Goal: Information Seeking & Learning: Learn about a topic

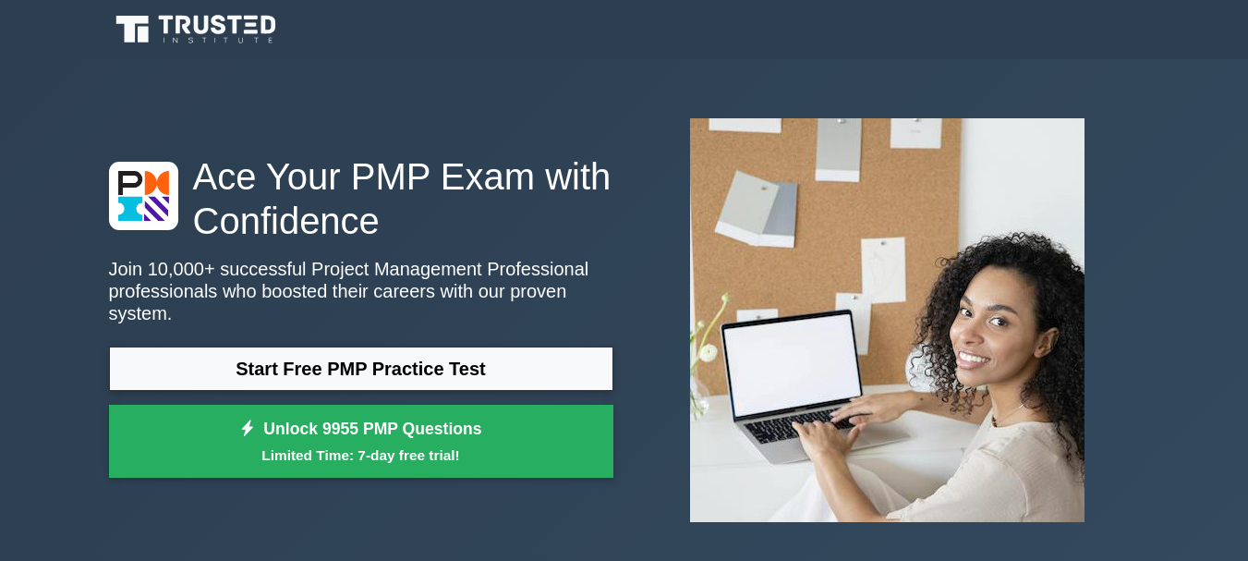
click at [321, 357] on link "Start Free PMP Practice Test" at bounding box center [361, 368] width 504 height 44
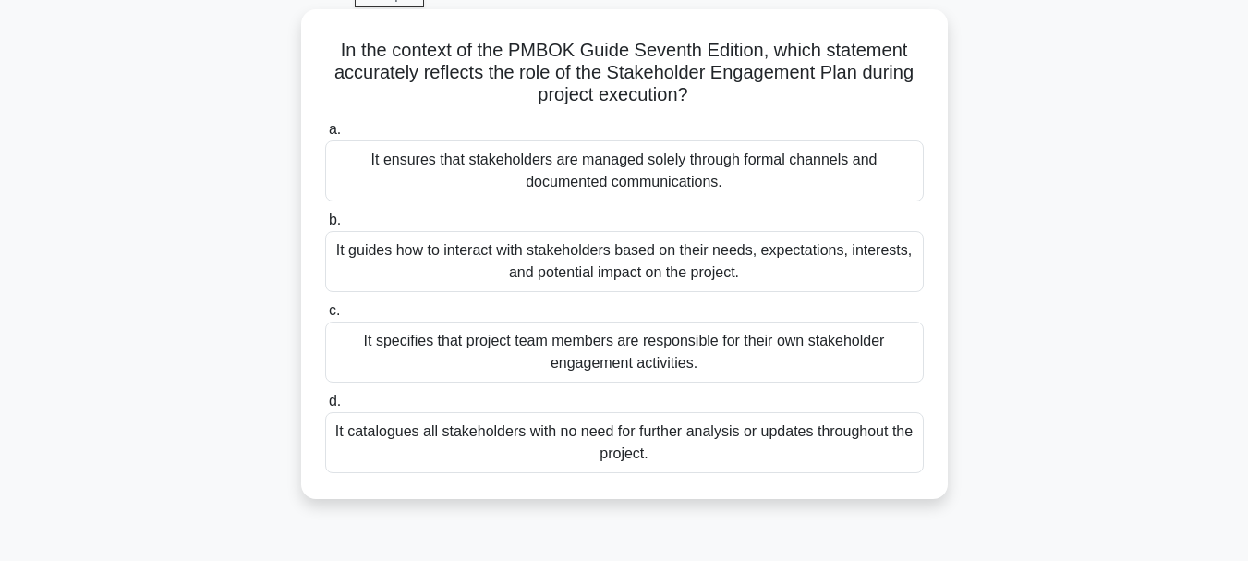
scroll to position [99, 0]
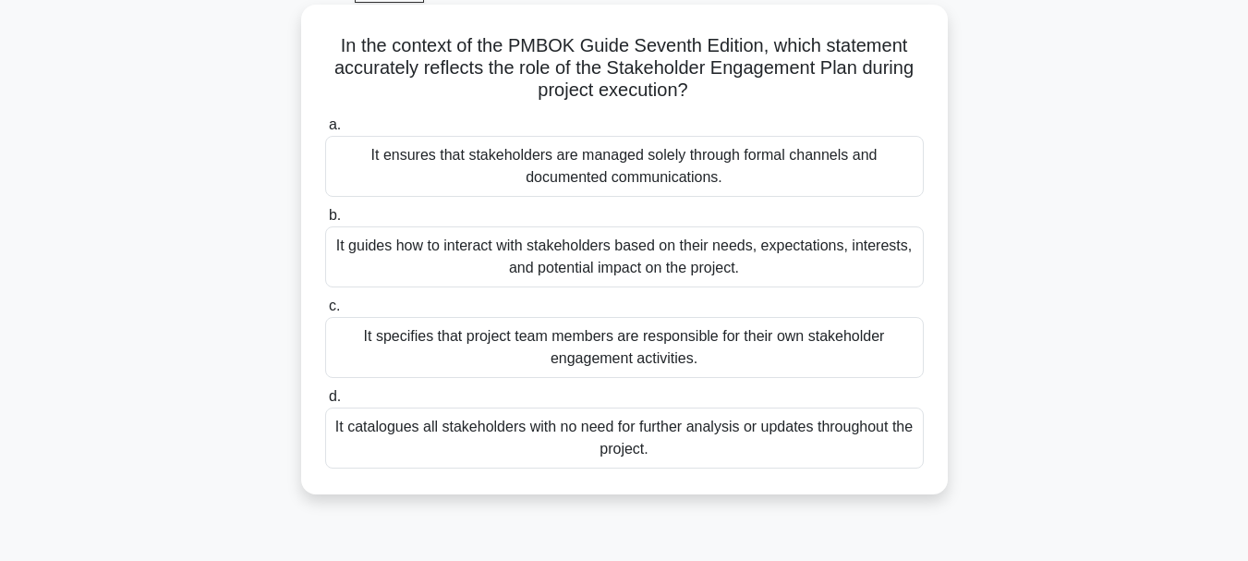
click at [634, 255] on div "It guides how to interact with stakeholders based on their needs, expectations,…" at bounding box center [624, 256] width 598 height 61
click at [325, 222] on input "b. It guides how to interact with stakeholders based on their needs, expectatio…" at bounding box center [325, 216] width 0 height 12
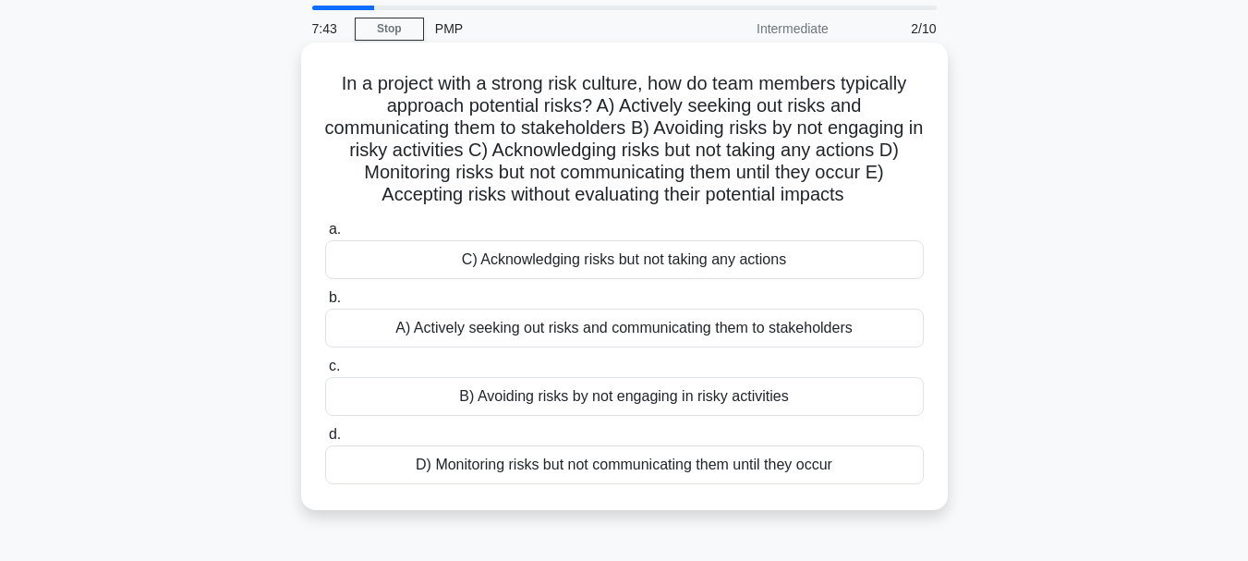
scroll to position [62, 0]
click at [613, 319] on div "A) Actively seeking out risks and communicating them to stakeholders" at bounding box center [624, 327] width 598 height 39
click at [325, 303] on input "b. A) Actively seeking out risks and communicating them to stakeholders" at bounding box center [325, 297] width 0 height 12
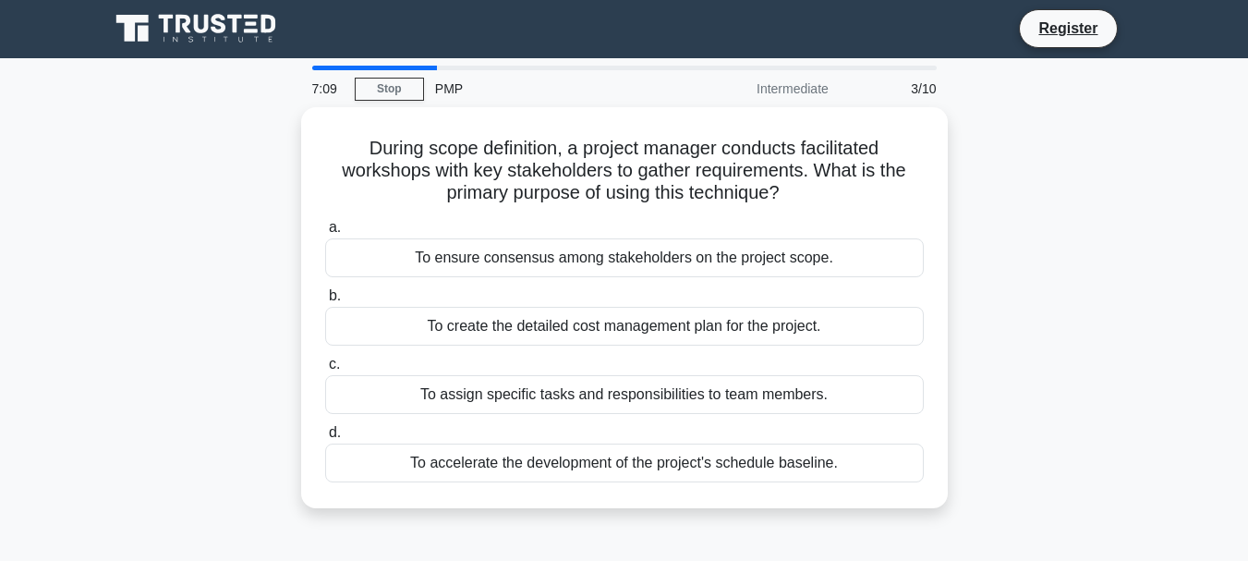
scroll to position [0, 0]
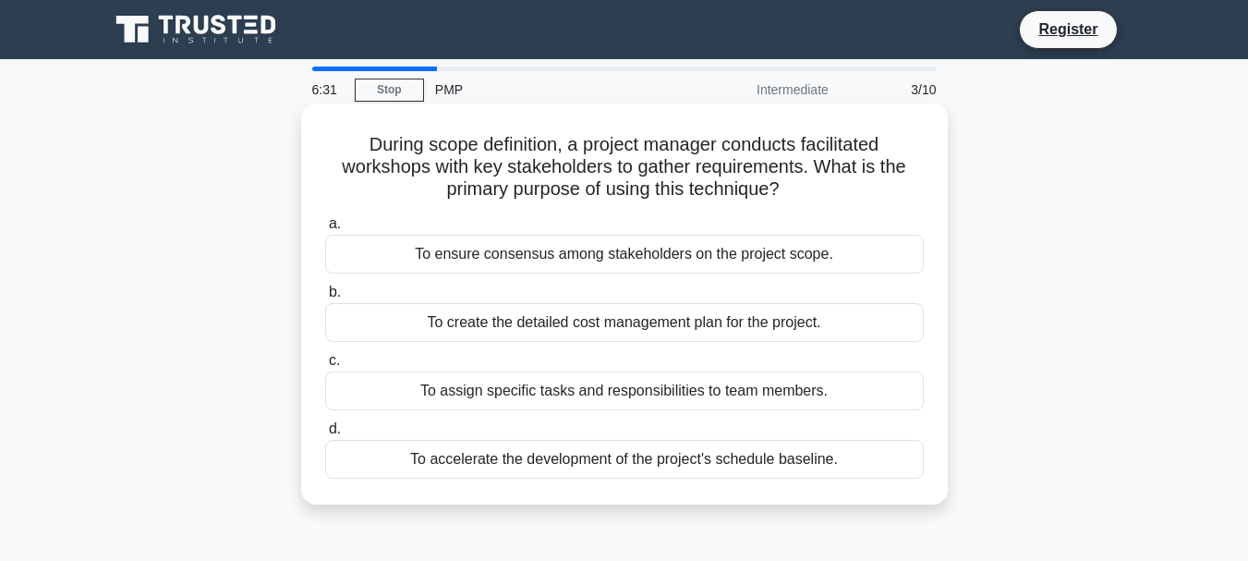
click at [600, 251] on div "To ensure consensus among stakeholders on the project scope." at bounding box center [624, 254] width 598 height 39
click at [325, 230] on input "a. To ensure consensus among stakeholders on the project scope." at bounding box center [325, 224] width 0 height 12
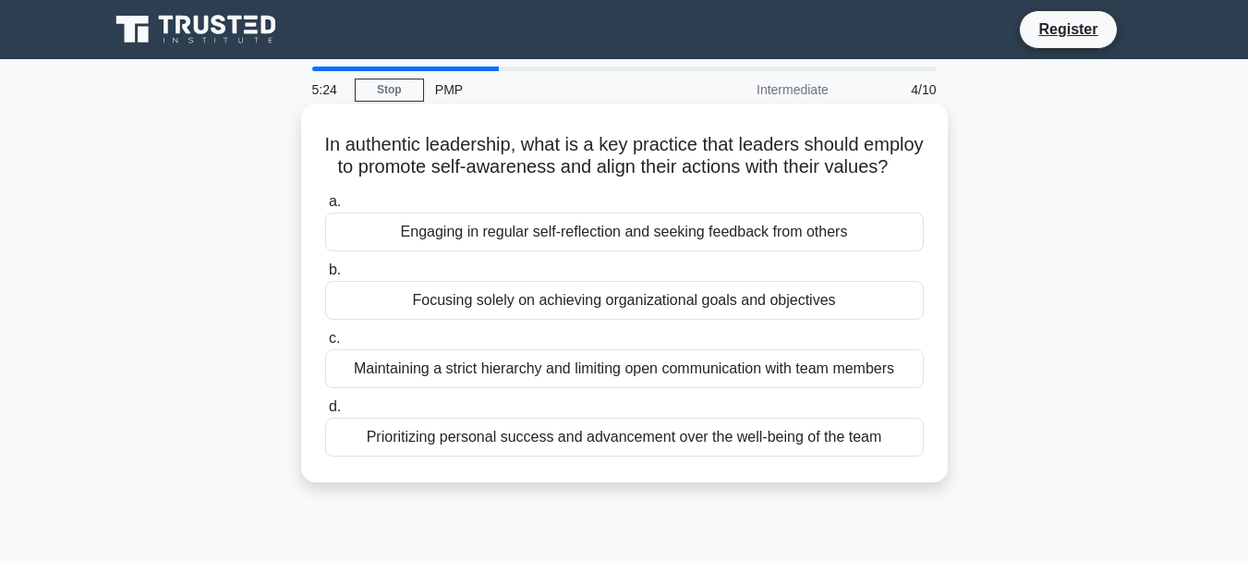
click at [567, 251] on div "Engaging in regular self-reflection and seeking feedback from others" at bounding box center [624, 231] width 598 height 39
click at [325, 208] on input "a. Engaging in regular self-reflection and seeking feedback from others" at bounding box center [325, 202] width 0 height 12
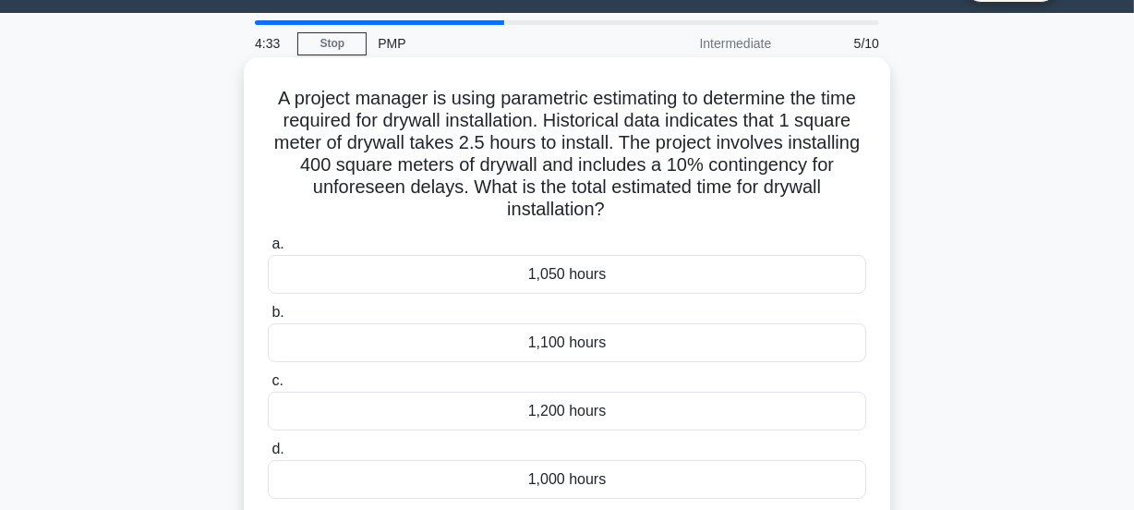
scroll to position [50, 0]
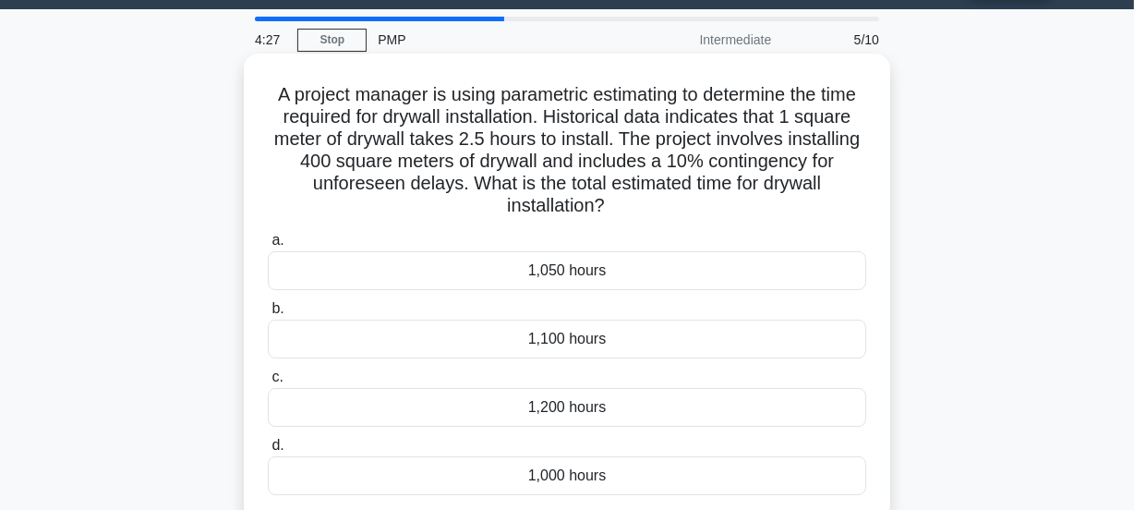
click at [566, 344] on div "1,100 hours" at bounding box center [567, 339] width 598 height 39
click at [268, 315] on input "b. 1,100 hours" at bounding box center [268, 309] width 0 height 12
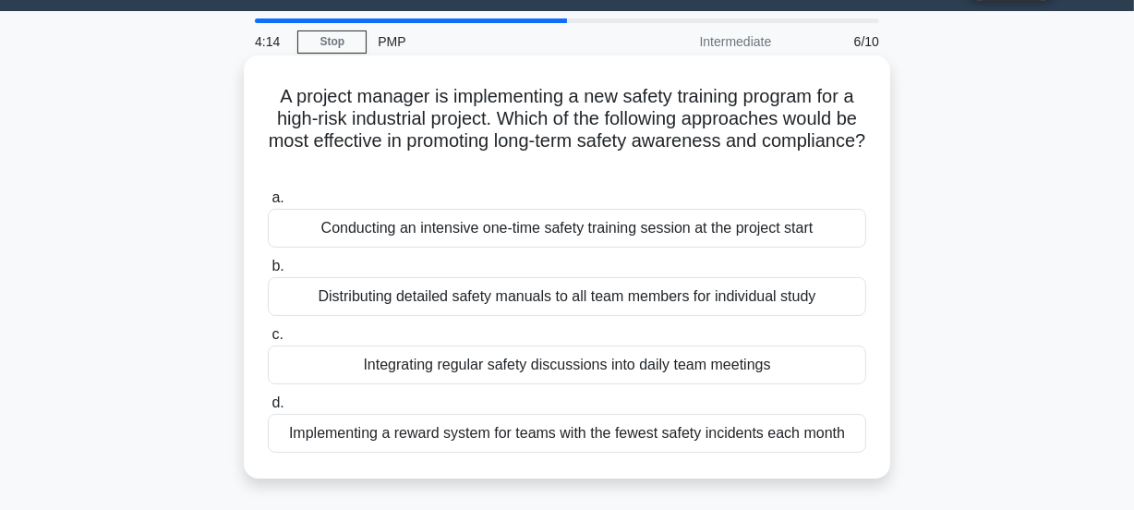
scroll to position [55, 0]
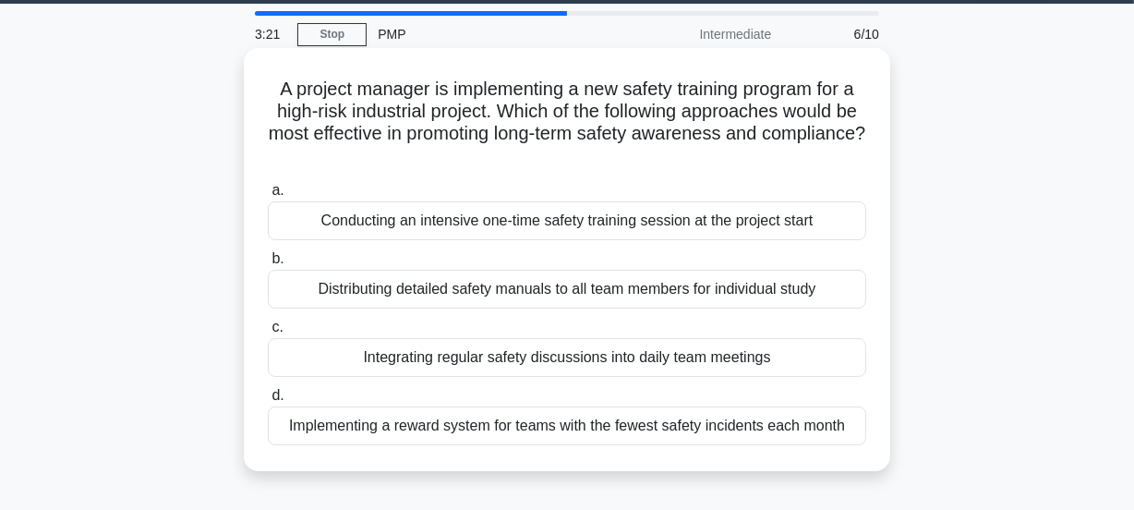
click at [568, 358] on div "Integrating regular safety discussions into daily team meetings" at bounding box center [567, 357] width 598 height 39
click at [268, 333] on input "c. Integrating regular safety discussions into daily team meetings" at bounding box center [268, 327] width 0 height 12
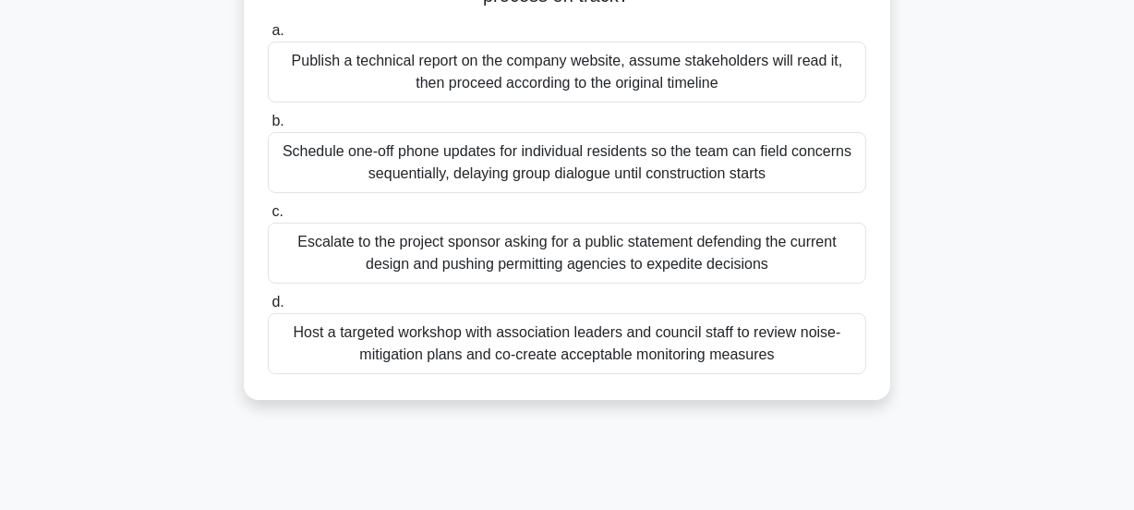
scroll to position [287, 0]
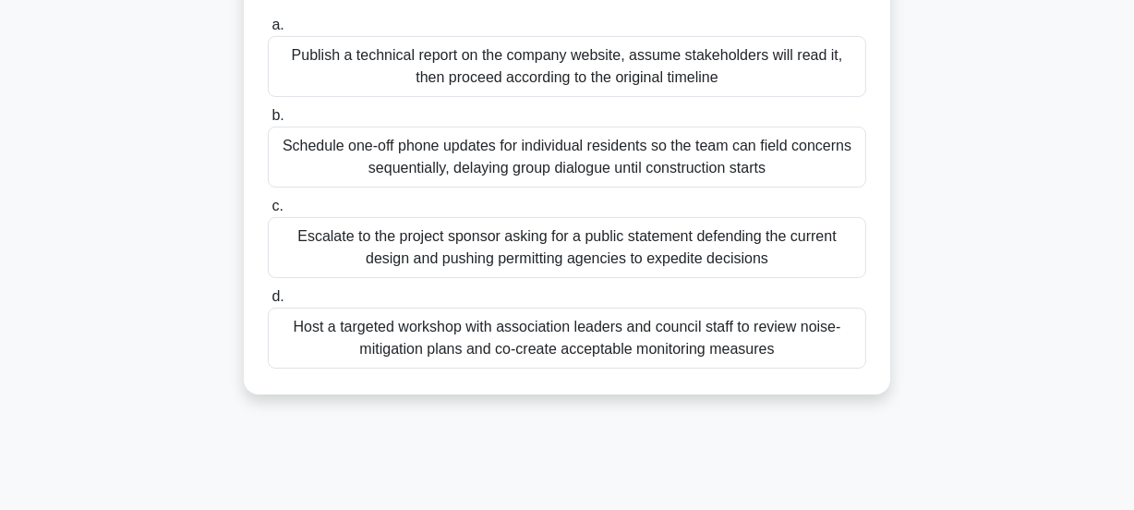
click at [646, 352] on div "Host a targeted workshop with association leaders and council staff to review n…" at bounding box center [567, 338] width 598 height 61
click at [268, 303] on input "d. Host a targeted workshop with association leaders and council staff to revie…" at bounding box center [268, 297] width 0 height 12
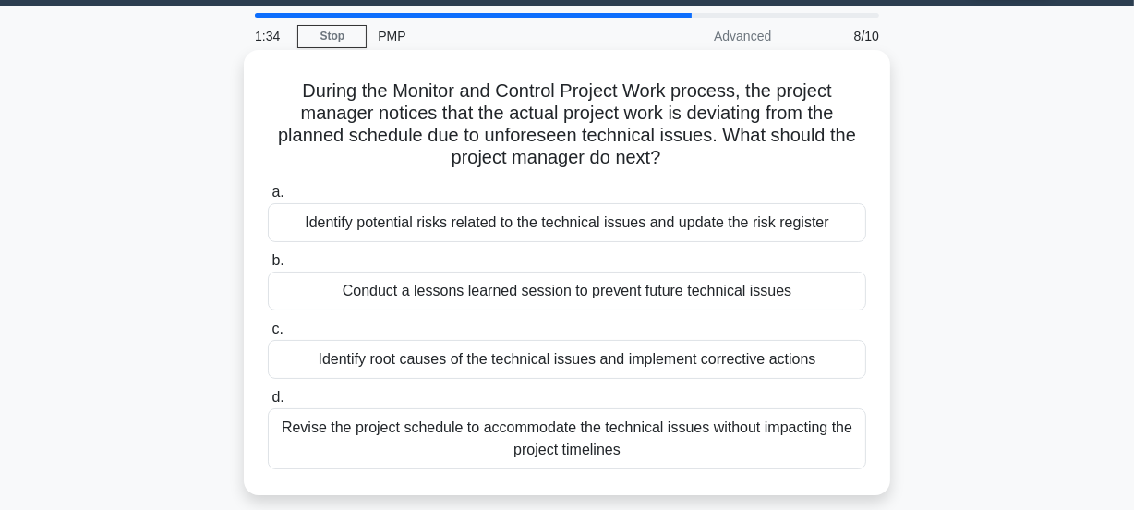
scroll to position [61, 0]
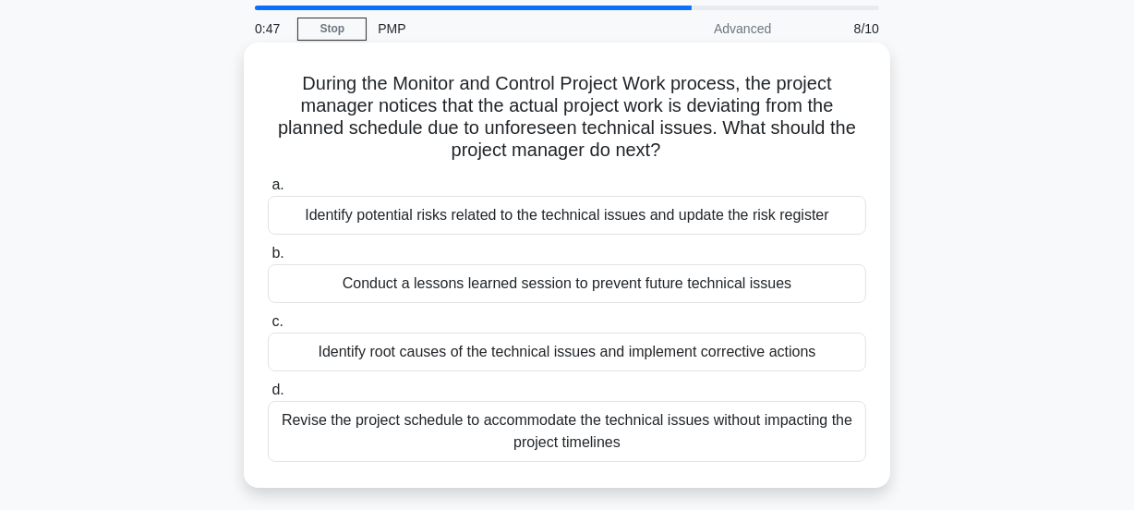
click at [537, 356] on div "Identify root causes of the technical issues and implement corrective actions" at bounding box center [567, 351] width 598 height 39
click at [268, 328] on input "c. Identify root causes of the technical issues and implement corrective actions" at bounding box center [268, 322] width 0 height 12
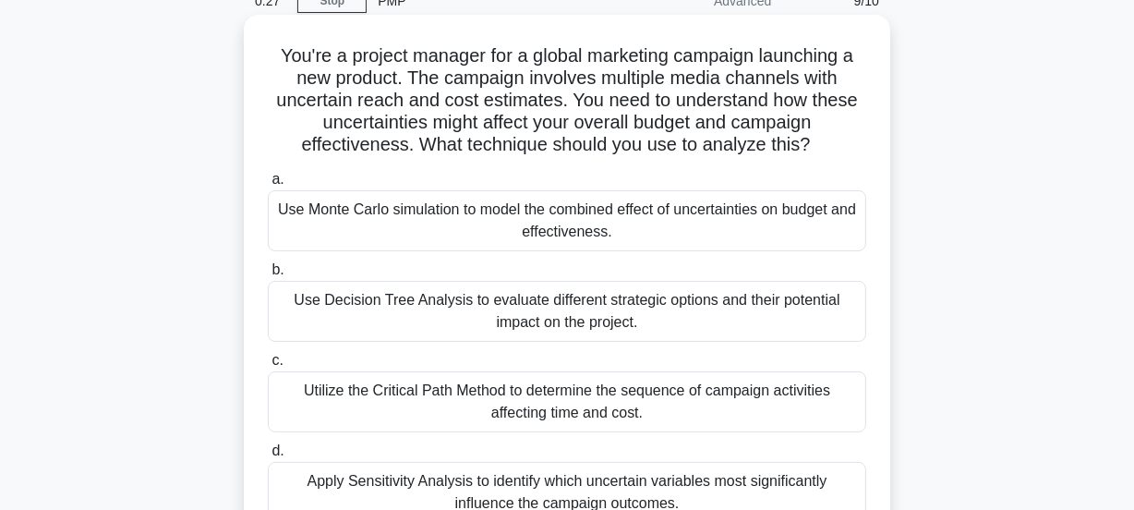
scroll to position [92, 0]
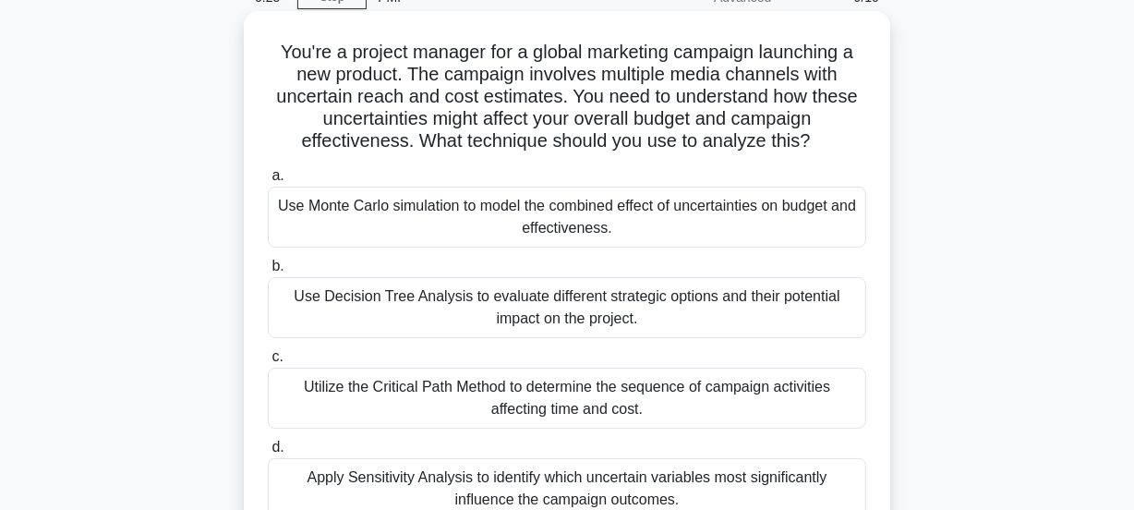
click at [489, 317] on div "Use Decision Tree Analysis to evaluate different strategic options and their po…" at bounding box center [567, 307] width 598 height 61
click at [268, 272] on input "b. Use Decision Tree Analysis to evaluate different strategic options and their…" at bounding box center [268, 266] width 0 height 12
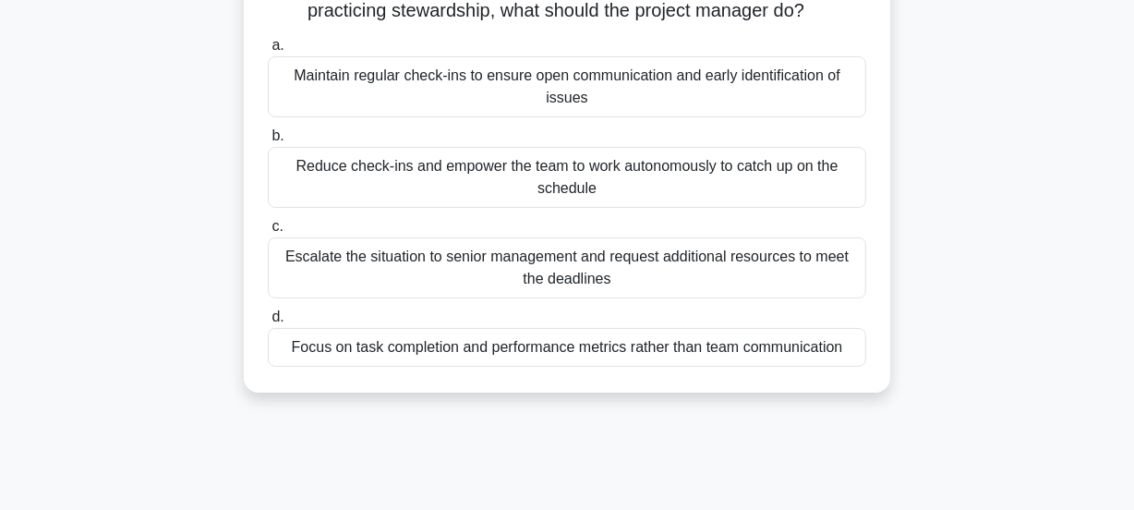
scroll to position [182, 0]
click at [477, 442] on div "0:00 Stop PMP Expert 10/10 In a project that is behind schedule, the project ma…" at bounding box center [567, 346] width 1053 height 923
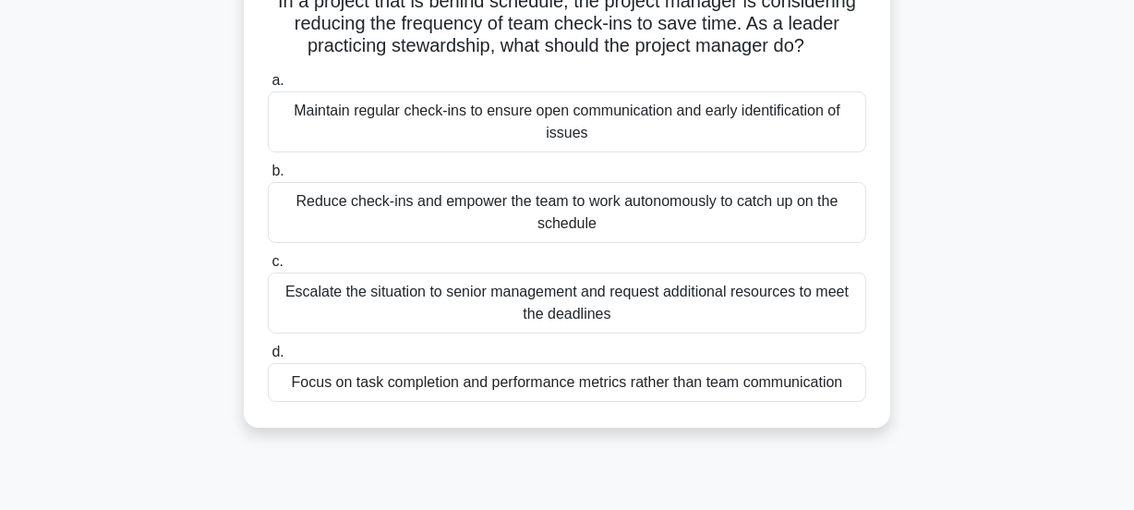
scroll to position [91, 0]
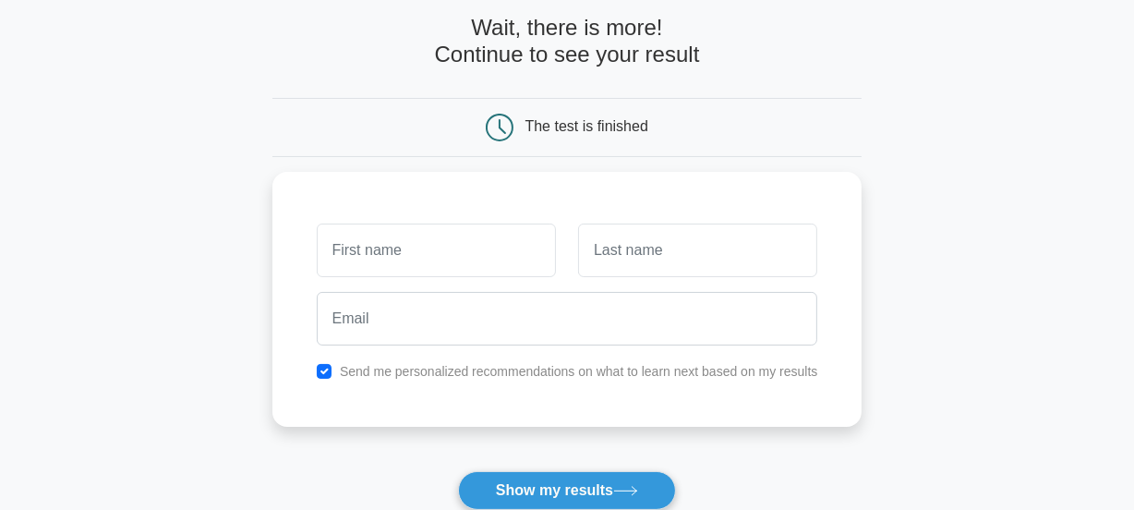
scroll to position [73, 0]
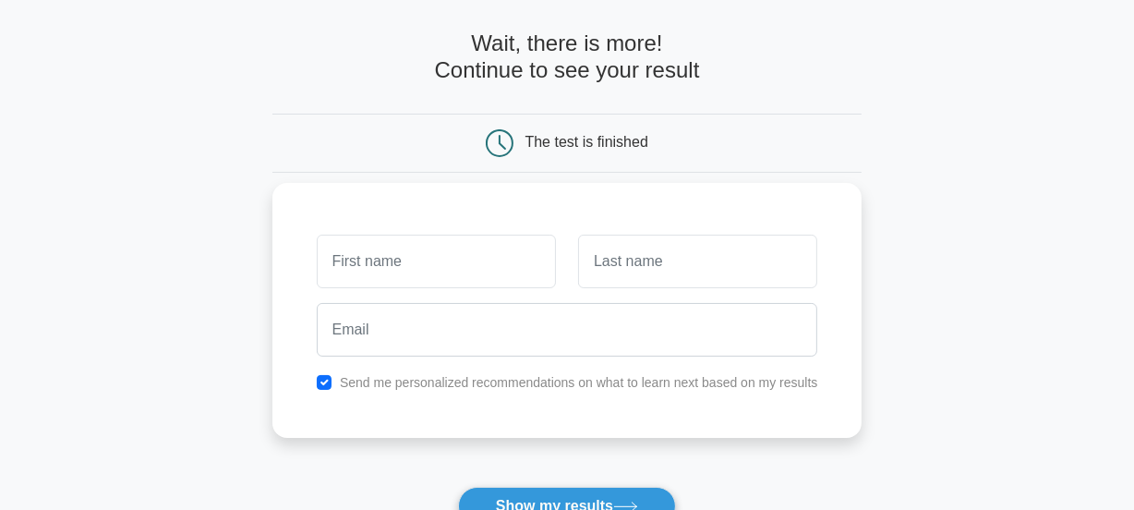
click at [392, 266] on input "text" at bounding box center [436, 262] width 239 height 54
type input "Ankit"
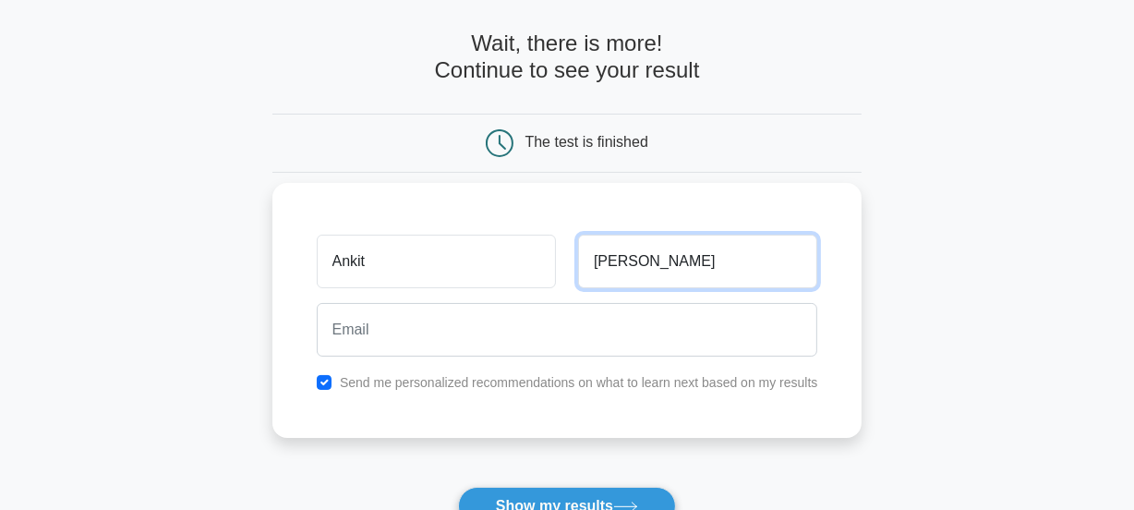
type input "[PERSON_NAME]"
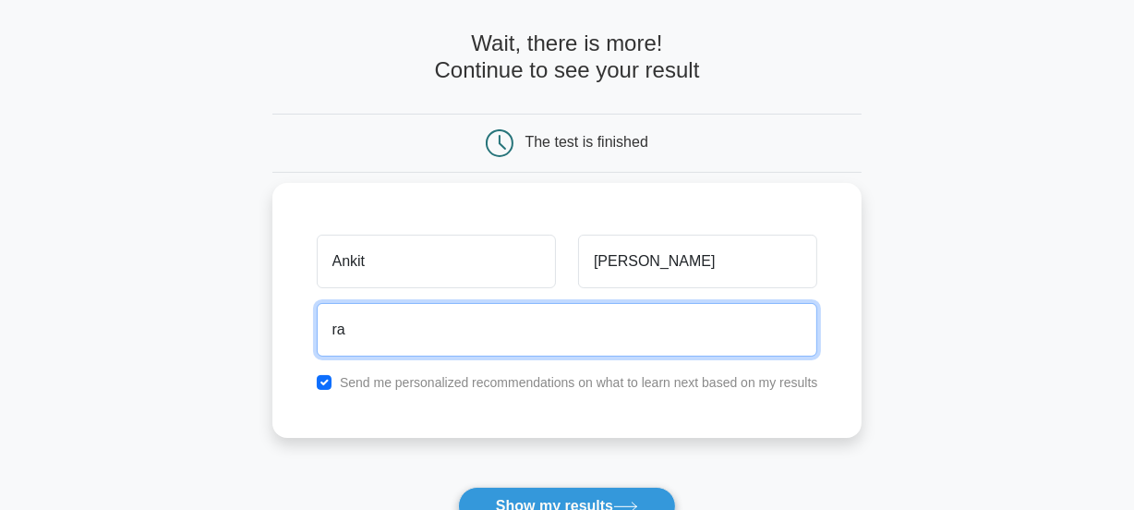
type input "[EMAIL_ADDRESS][DOMAIN_NAME]"
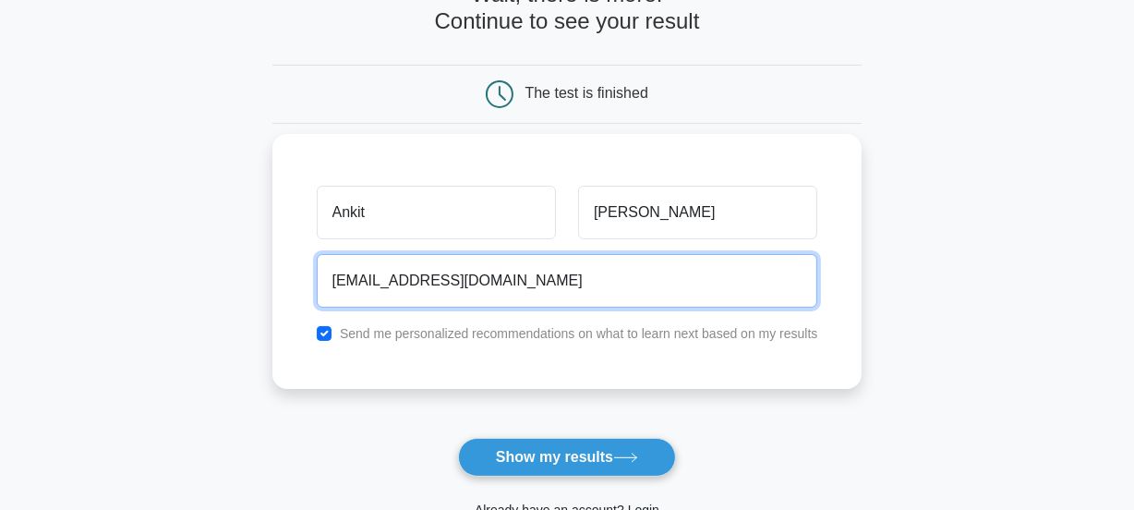
scroll to position [123, 0]
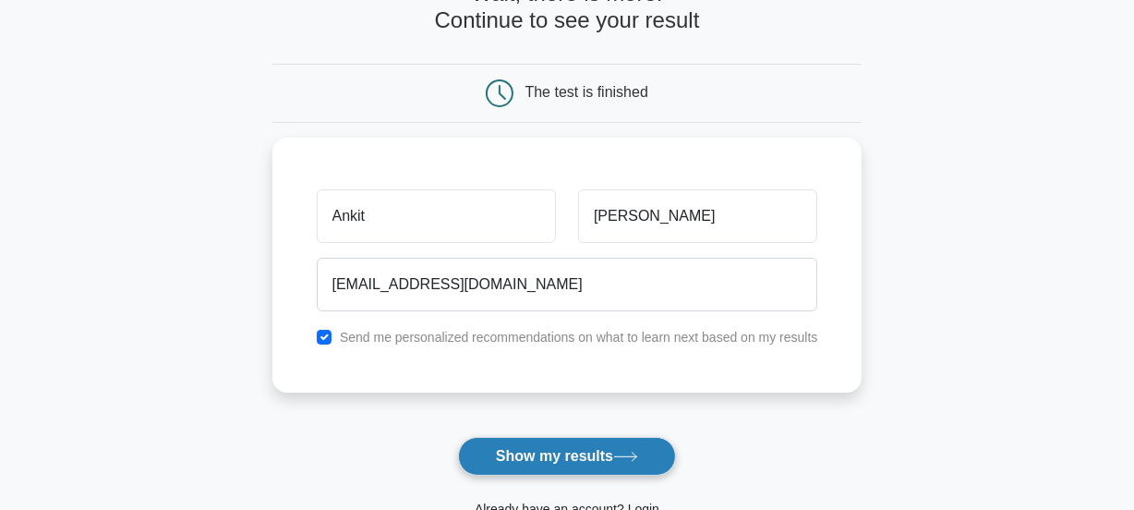
click at [613, 453] on button "Show my results" at bounding box center [567, 456] width 218 height 39
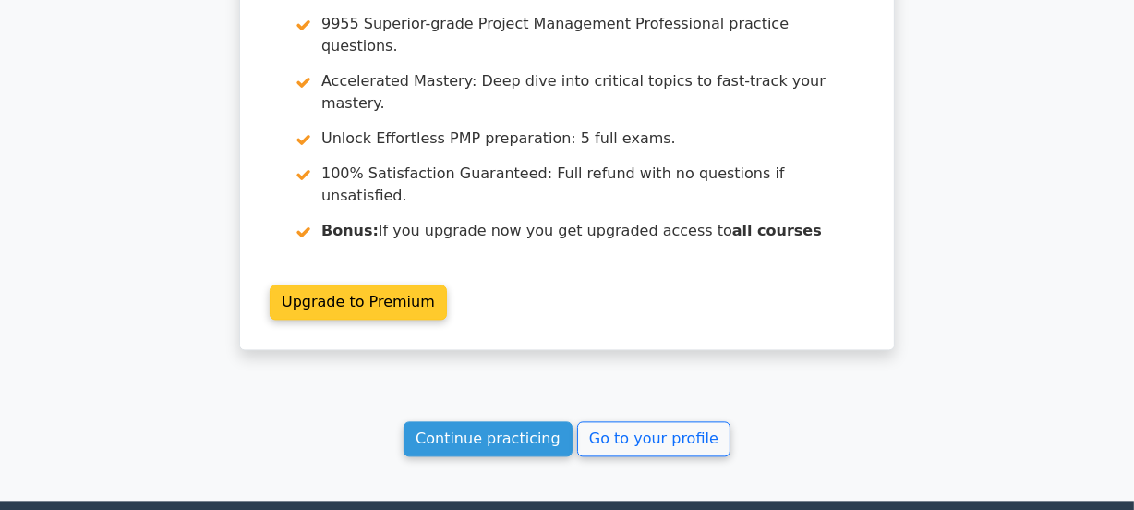
scroll to position [3472, 0]
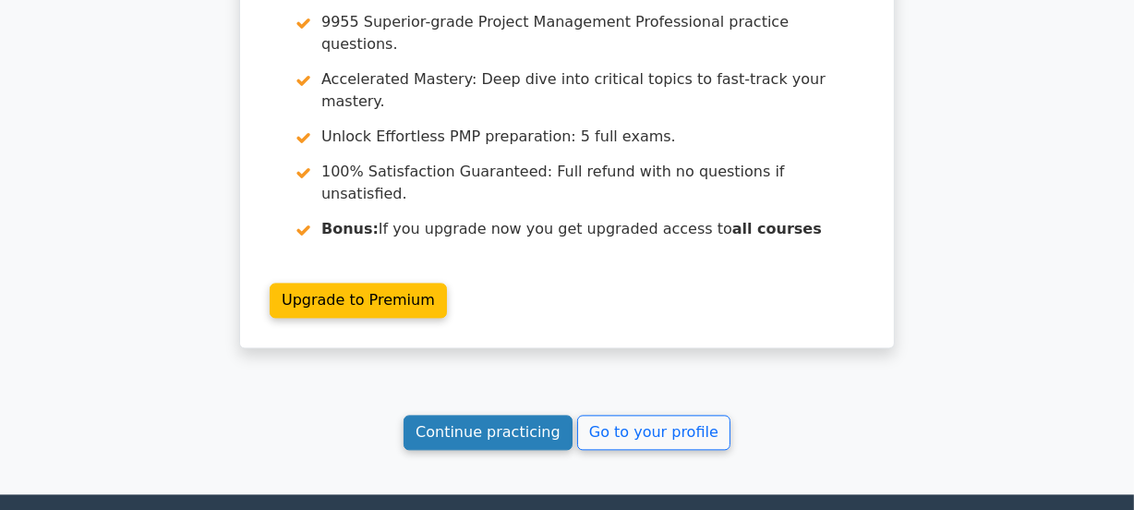
click at [484, 415] on link "Continue practicing" at bounding box center [488, 432] width 169 height 35
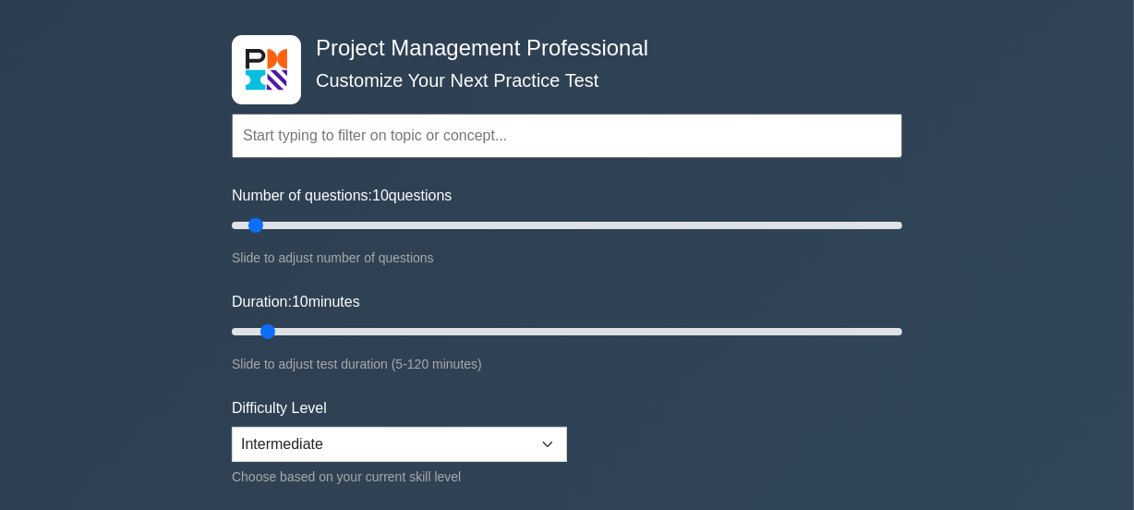
scroll to position [69, 0]
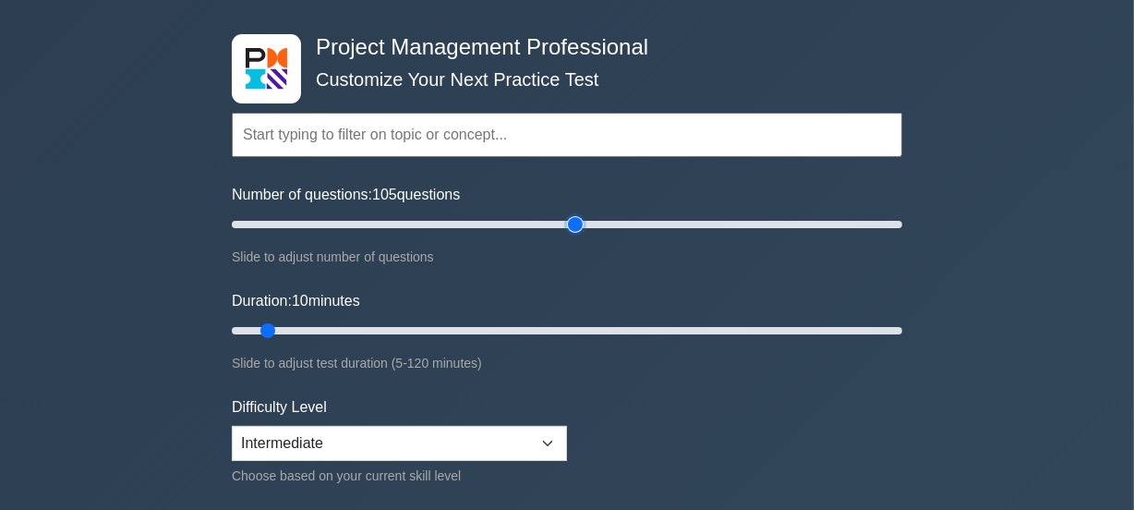
click at [576, 219] on input "Number of questions: 105 questions" at bounding box center [567, 224] width 670 height 22
click at [864, 223] on input "Number of questions: 190 questions" at bounding box center [567, 224] width 670 height 22
type input "180"
click at [828, 220] on input "Number of questions: 180 questions" at bounding box center [567, 224] width 670 height 22
click at [610, 359] on div "Slide to adjust test duration (5-120 minutes)" at bounding box center [567, 363] width 670 height 22
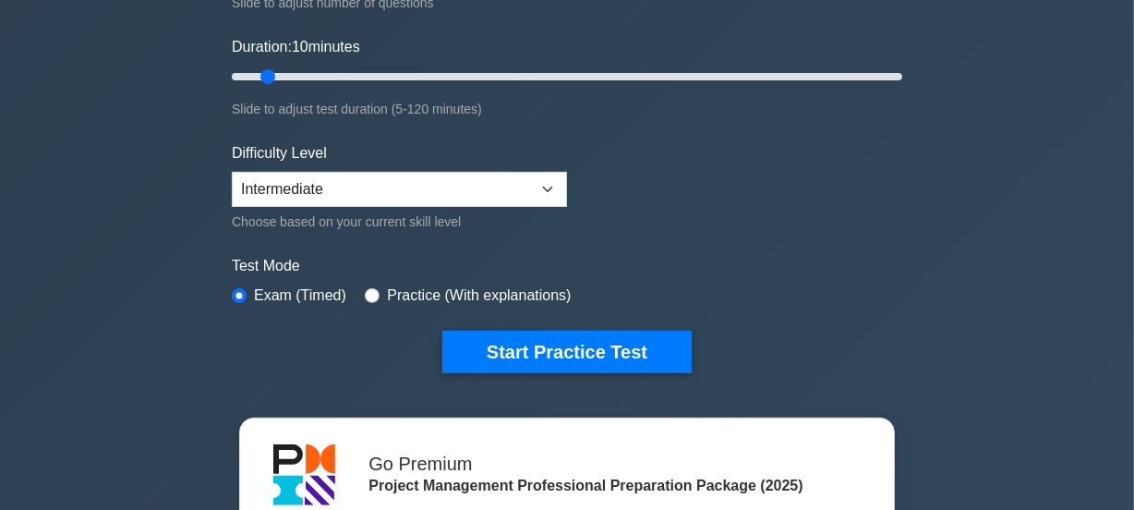
scroll to position [324, 0]
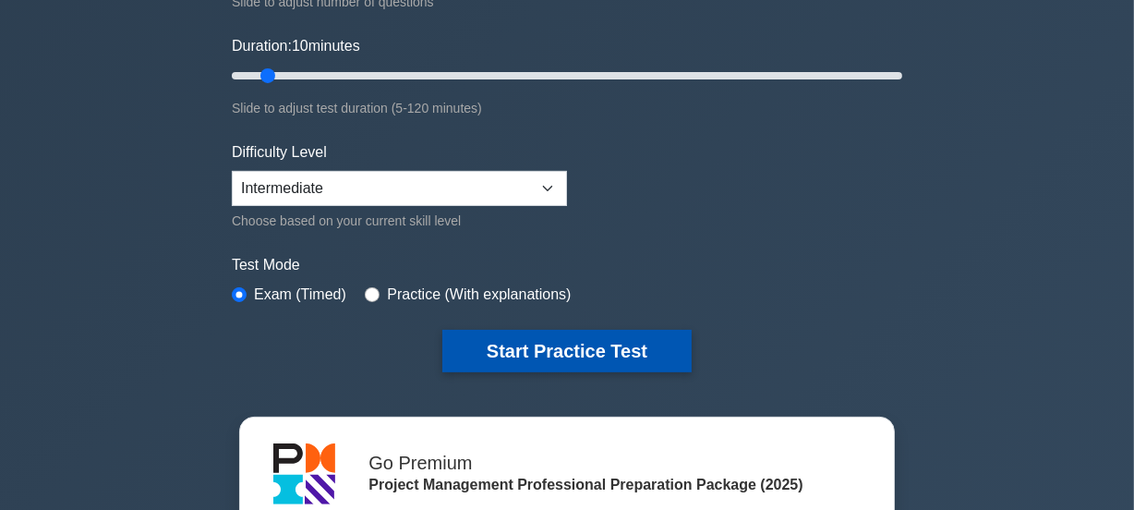
click at [570, 356] on button "Start Practice Test" at bounding box center [566, 351] width 249 height 42
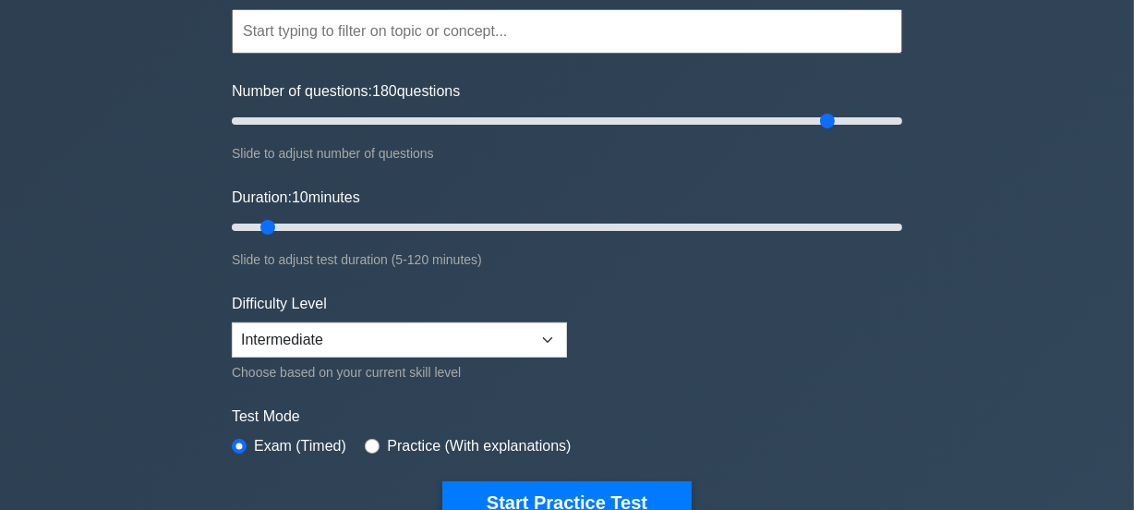
scroll to position [168, 0]
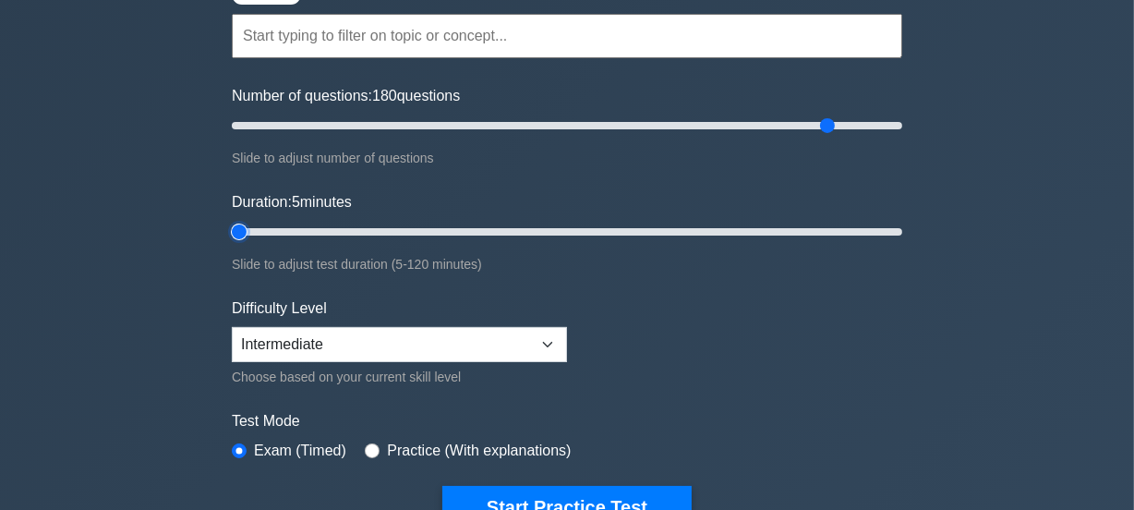
type input "5"
click at [249, 230] on input "Duration: 5 minutes" at bounding box center [567, 232] width 670 height 22
click at [272, 123] on input "Number of questions: 15 questions" at bounding box center [567, 126] width 670 height 22
click at [252, 123] on input "Number of questions: 10 questions" at bounding box center [567, 126] width 670 height 22
type input "5"
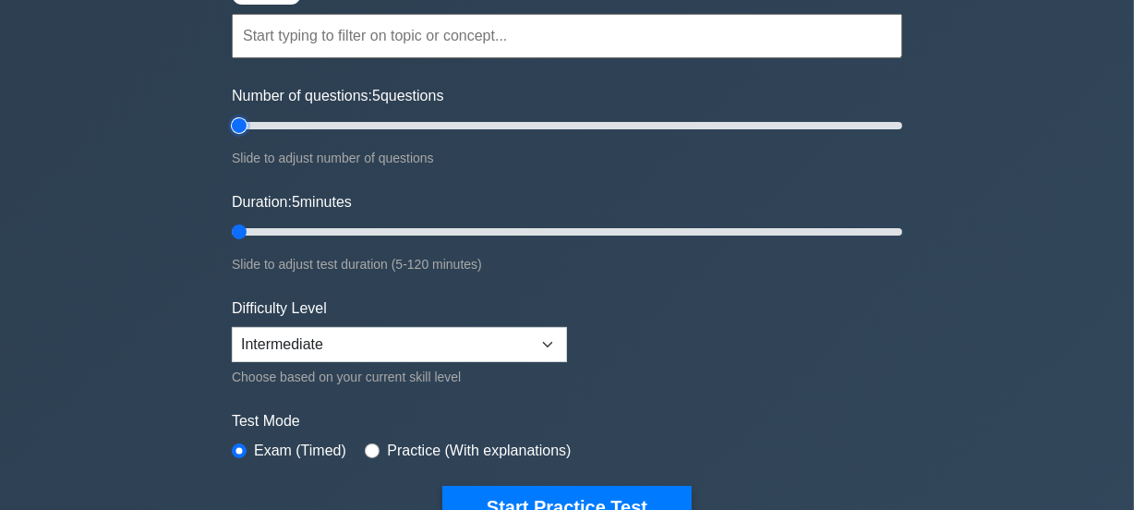
click at [241, 124] on input "Number of questions: 5 questions" at bounding box center [567, 126] width 670 height 22
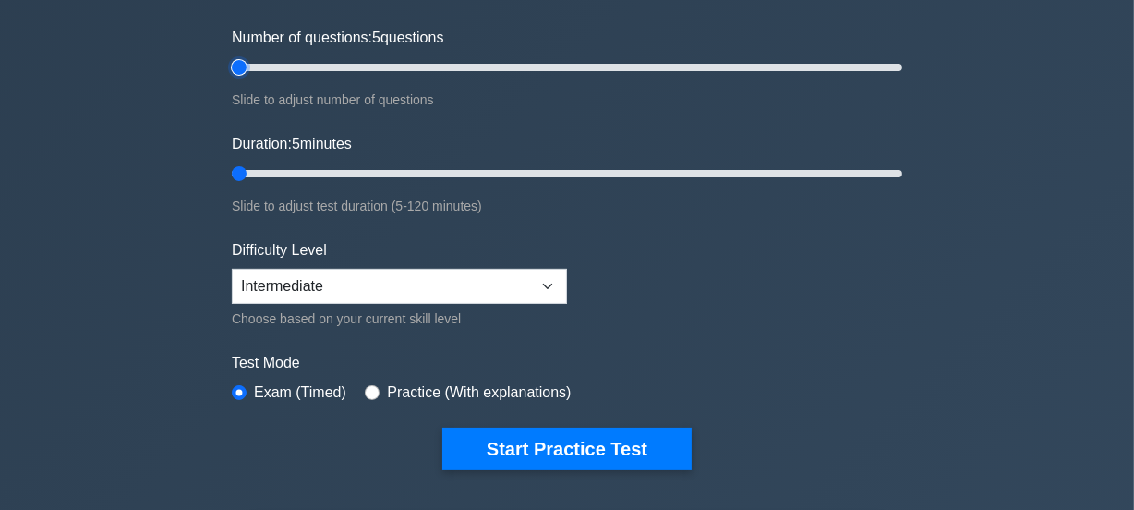
scroll to position [227, 0]
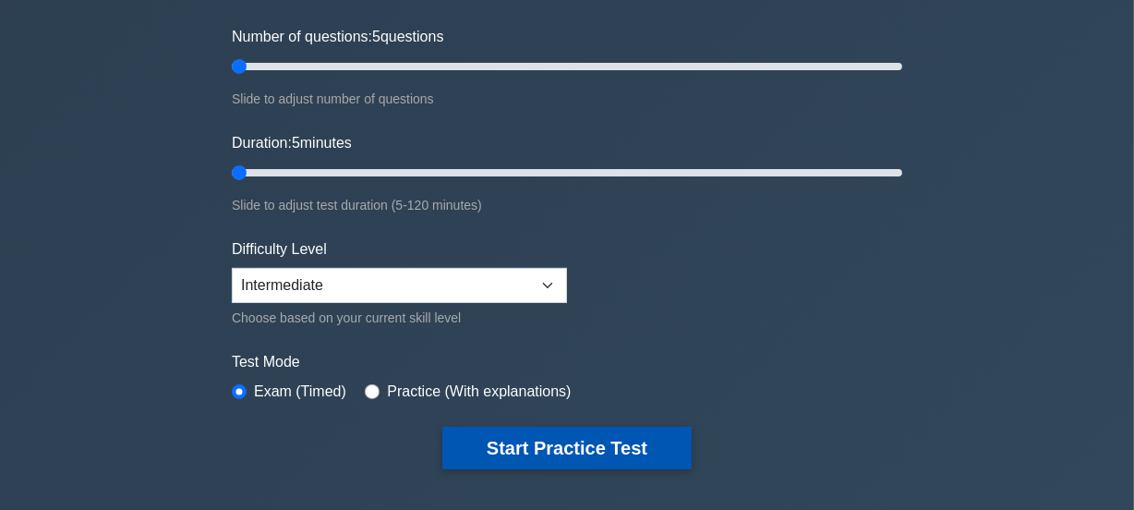
click at [611, 448] on button "Start Practice Test" at bounding box center [566, 448] width 249 height 42
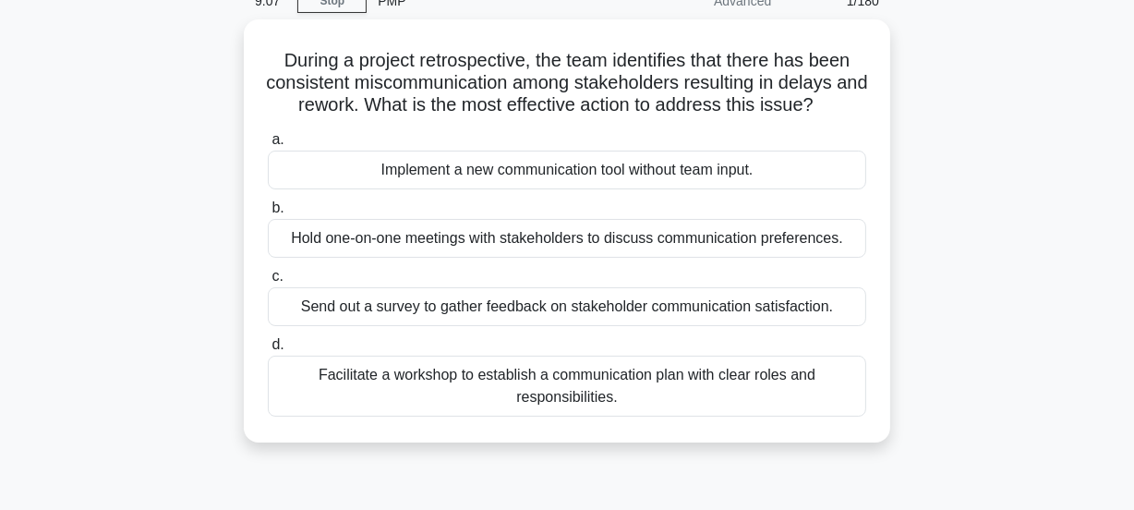
scroll to position [90, 0]
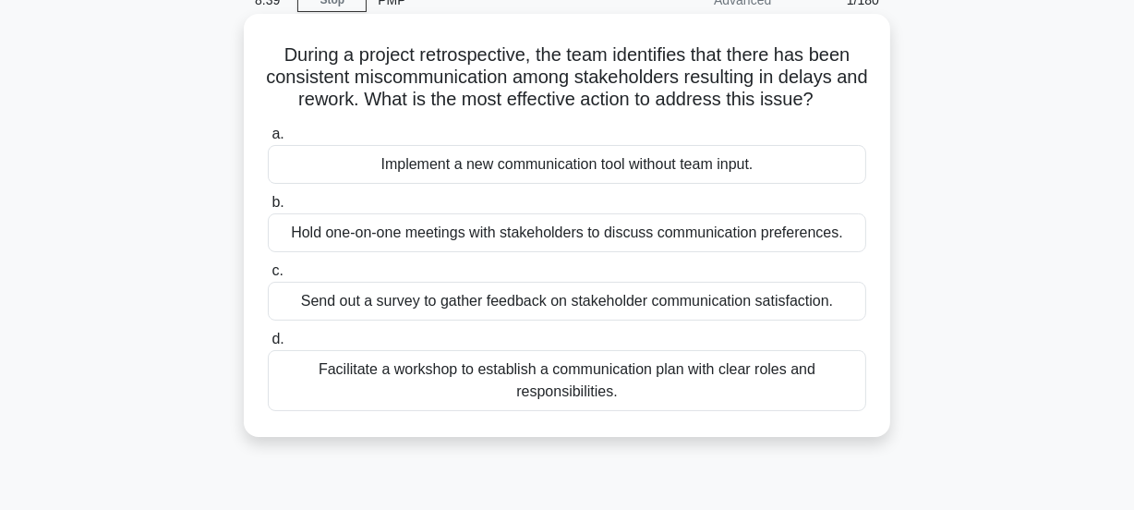
click at [531, 386] on div "Facilitate a workshop to establish a communication plan with clear roles and re…" at bounding box center [567, 380] width 598 height 61
click at [268, 345] on input "d. Facilitate a workshop to establish a communication plan with clear roles and…" at bounding box center [268, 339] width 0 height 12
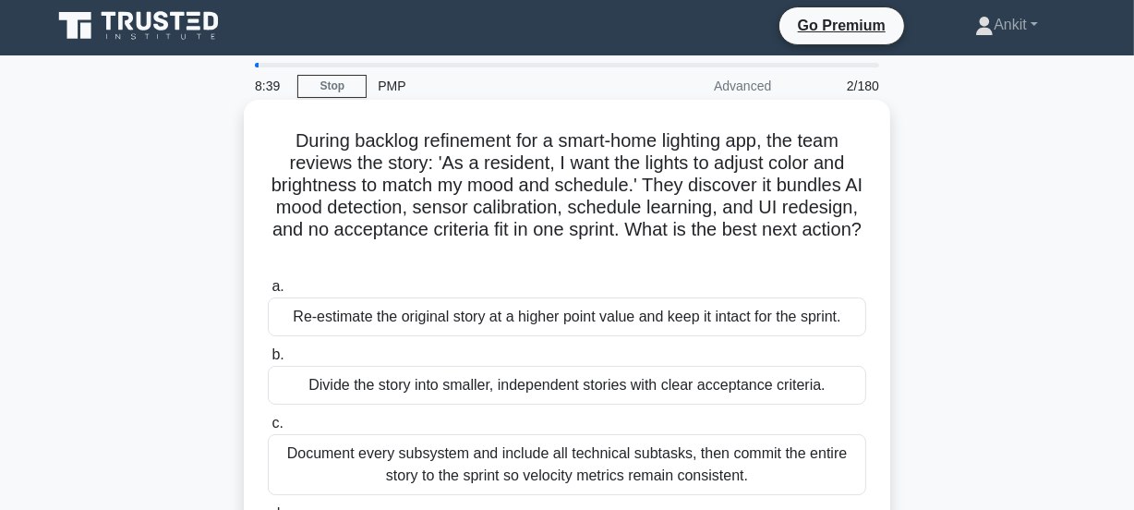
scroll to position [0, 0]
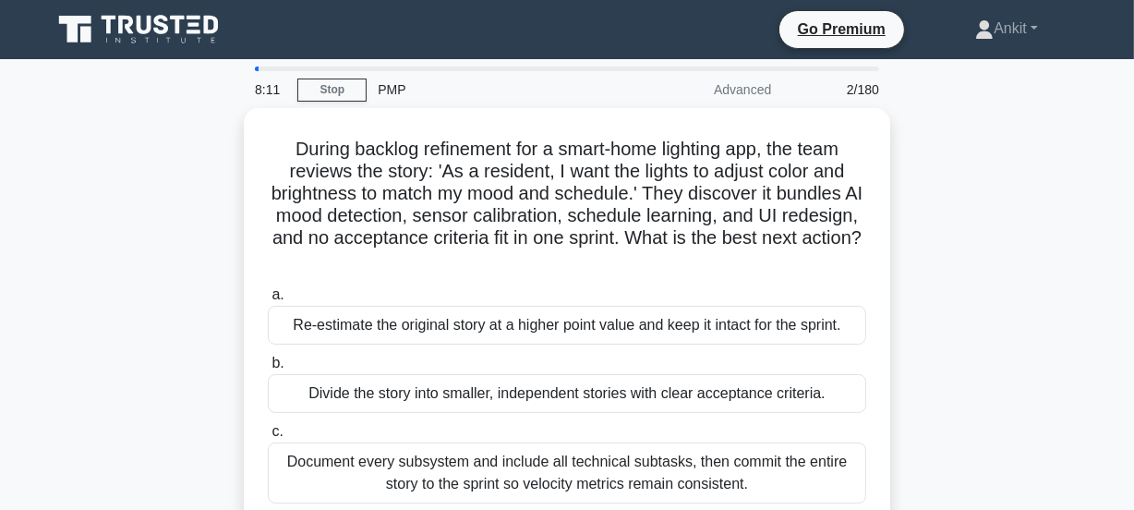
drag, startPoint x: 222, startPoint y: 414, endPoint x: 224, endPoint y: 441, distance: 26.9
drag, startPoint x: 224, startPoint y: 441, endPoint x: 239, endPoint y: 510, distance: 70.8
drag, startPoint x: 239, startPoint y: 510, endPoint x: 157, endPoint y: 356, distance: 174.8
click at [157, 356] on div "During backlog refinement for a smart-home lighting app, the team reviews the s…" at bounding box center [567, 375] width 1053 height 534
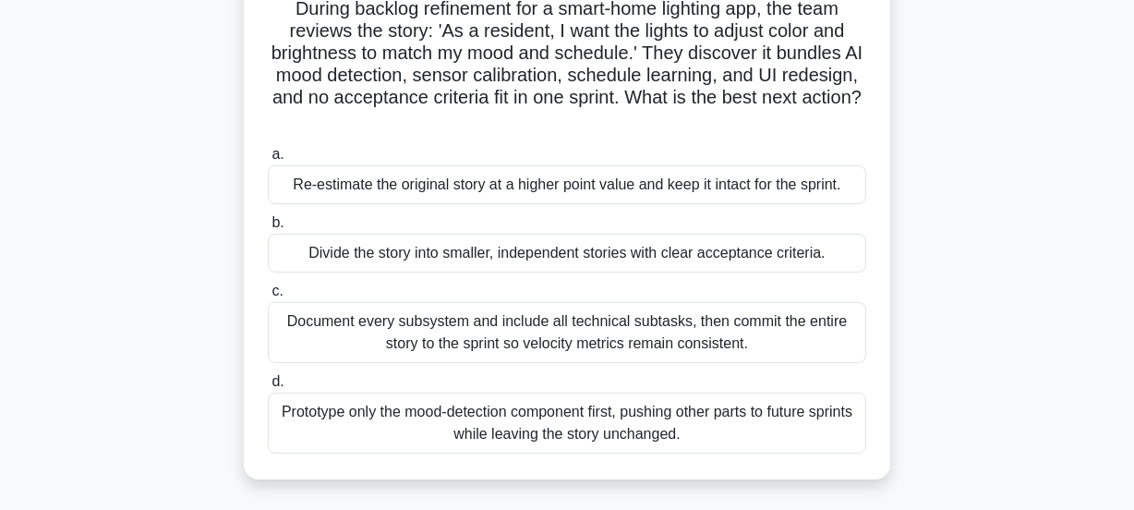
scroll to position [145, 0]
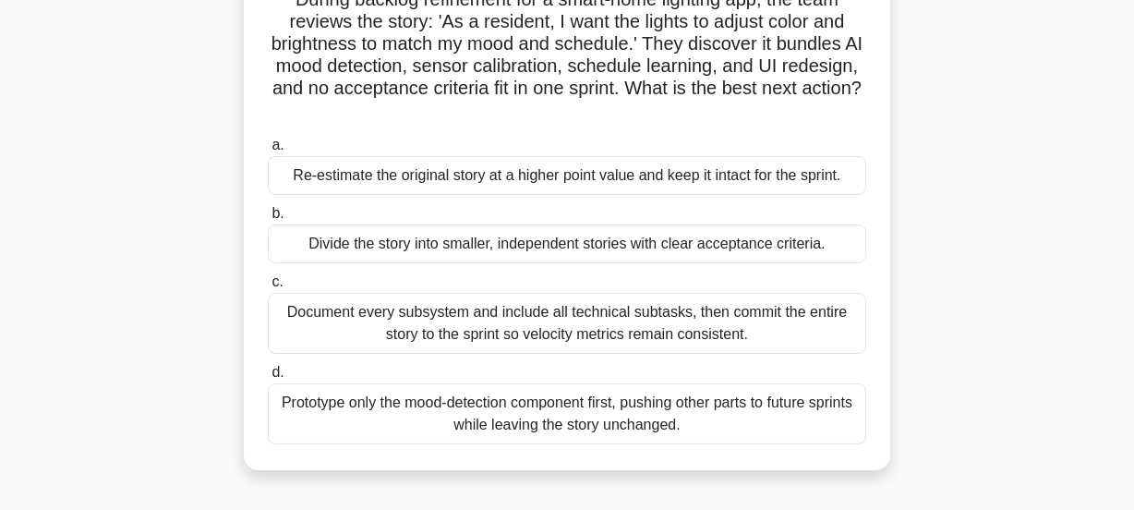
click at [562, 334] on div "Document every subsystem and include all technical subtasks, then commit the en…" at bounding box center [567, 323] width 598 height 61
click at [268, 288] on input "c. Document every subsystem and include all technical subtasks, then commit the…" at bounding box center [268, 282] width 0 height 12
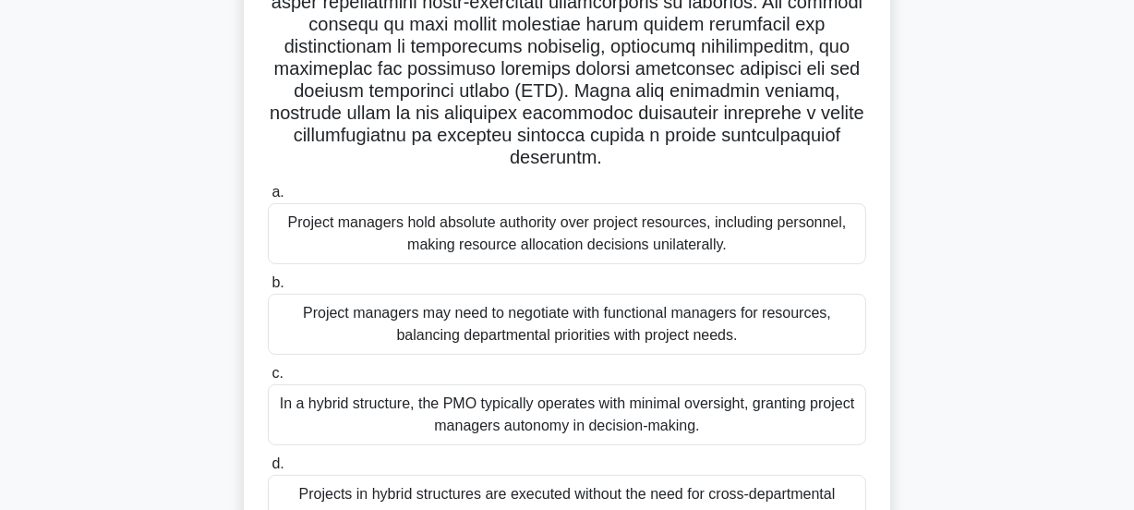
scroll to position [488, 0]
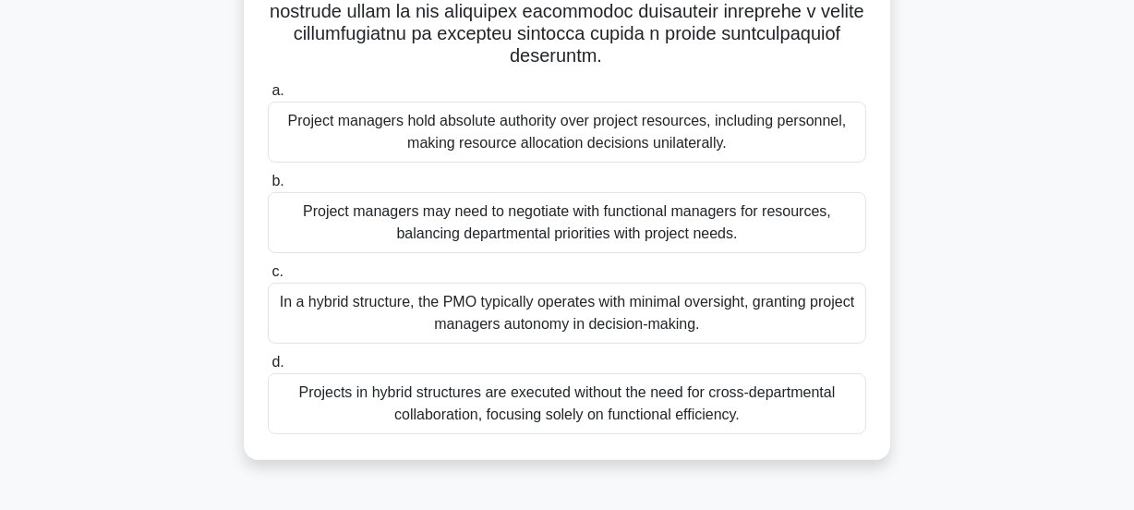
click at [482, 305] on div "In a hybrid structure, the PMO typically operates with minimal oversight, grant…" at bounding box center [567, 313] width 598 height 61
click at [268, 278] on input "c. In a hybrid structure, the PMO typically operates with minimal oversight, gr…" at bounding box center [268, 272] width 0 height 12
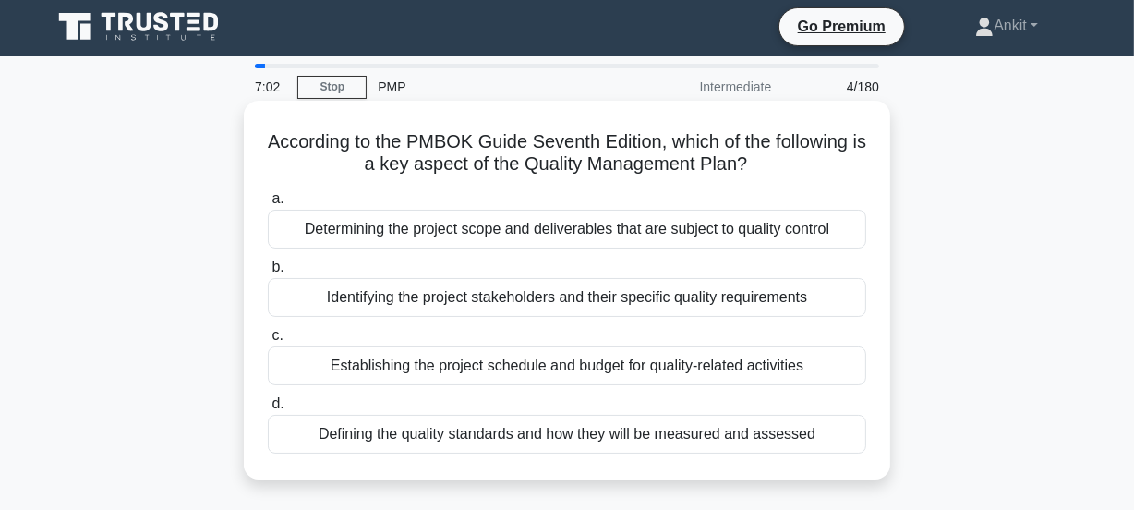
scroll to position [0, 0]
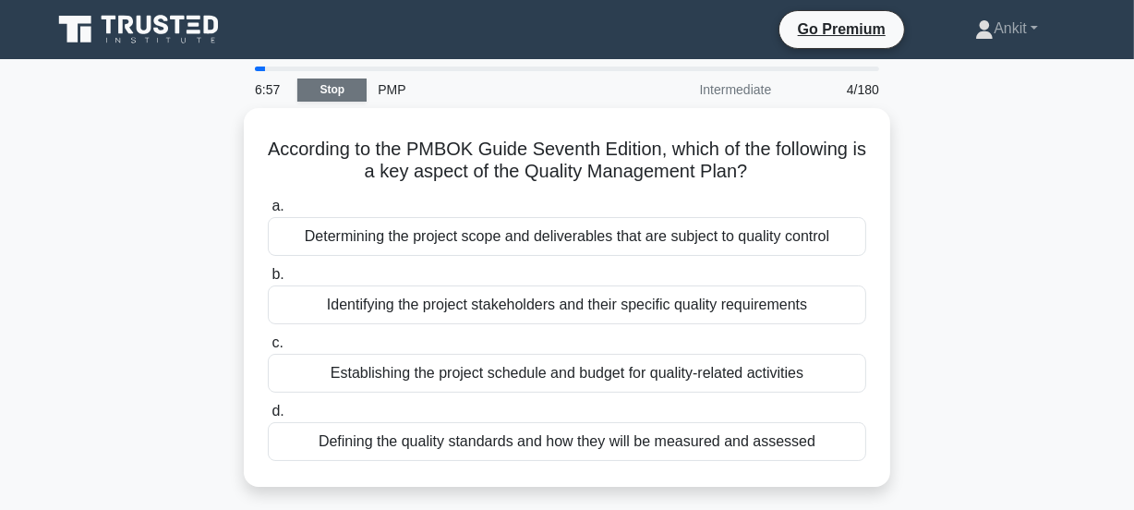
click at [338, 87] on link "Stop" at bounding box center [331, 89] width 69 height 23
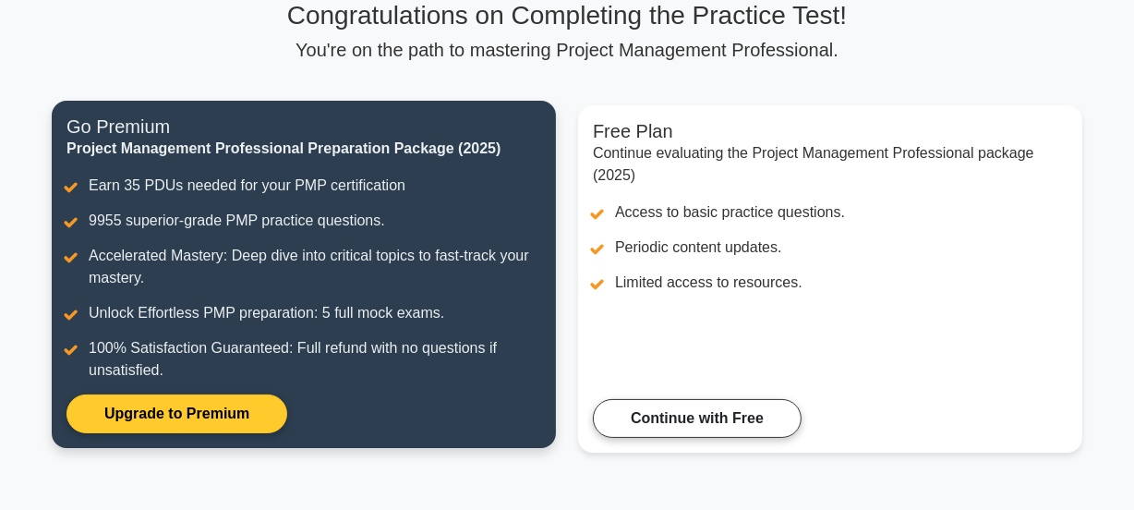
scroll to position [148, 0]
click at [180, 417] on link "Upgrade to Premium" at bounding box center [176, 413] width 221 height 39
